Goal: Find specific page/section: Find specific page/section

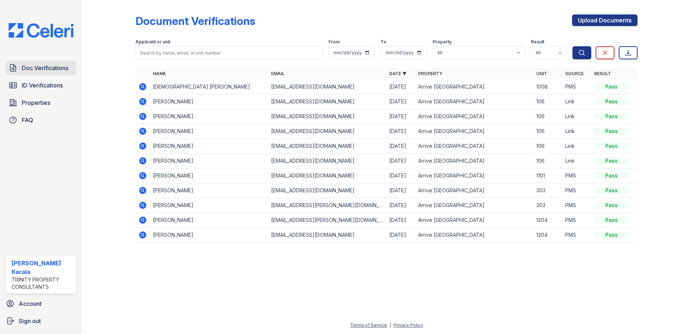
drag, startPoint x: 0, startPoint y: 0, endPoint x: 51, endPoint y: 69, distance: 85.8
click at [51, 69] on span "Doc Verifications" at bounding box center [45, 68] width 47 height 9
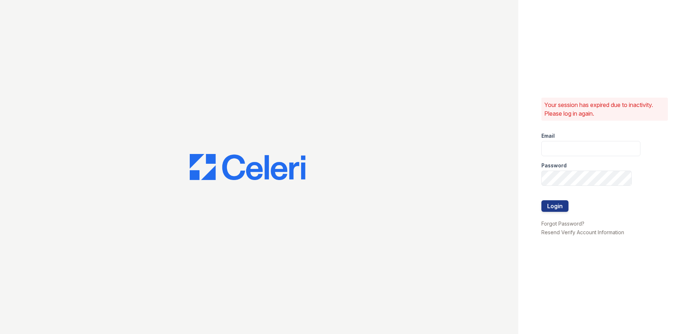
click at [52, 86] on div at bounding box center [259, 167] width 518 height 334
type input "[EMAIL_ADDRESS][DOMAIN_NAME]"
click at [555, 207] on button "Login" at bounding box center [554, 206] width 27 height 12
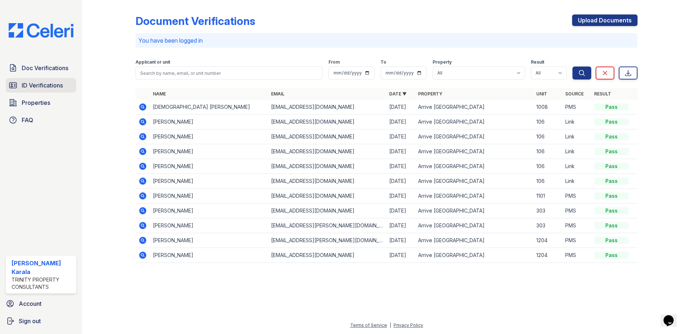
click at [43, 84] on span "ID Verifications" at bounding box center [42, 85] width 41 height 9
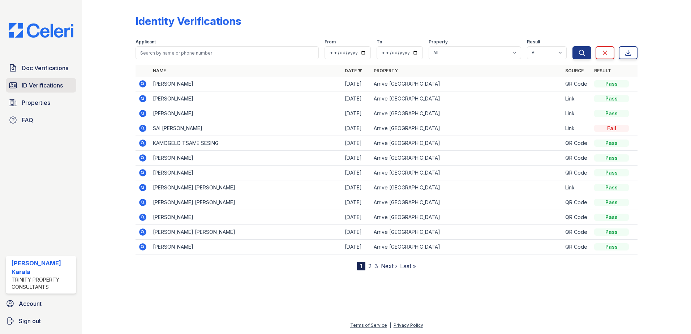
click at [52, 85] on span "ID Verifications" at bounding box center [42, 85] width 41 height 9
